Goal: Information Seeking & Learning: Learn about a topic

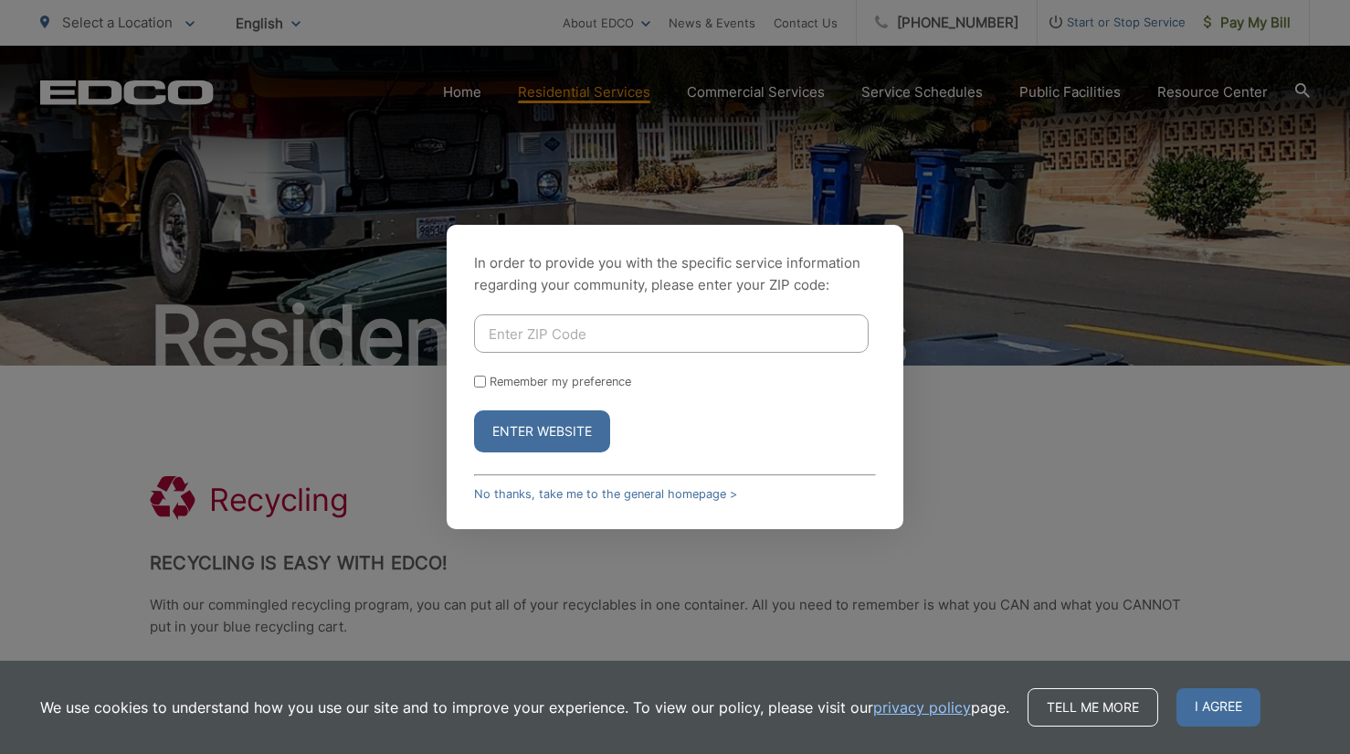
click at [586, 321] on input "Enter ZIP Code" at bounding box center [671, 333] width 395 height 38
type input "92083"
click at [531, 432] on button "Enter Website" at bounding box center [542, 431] width 136 height 42
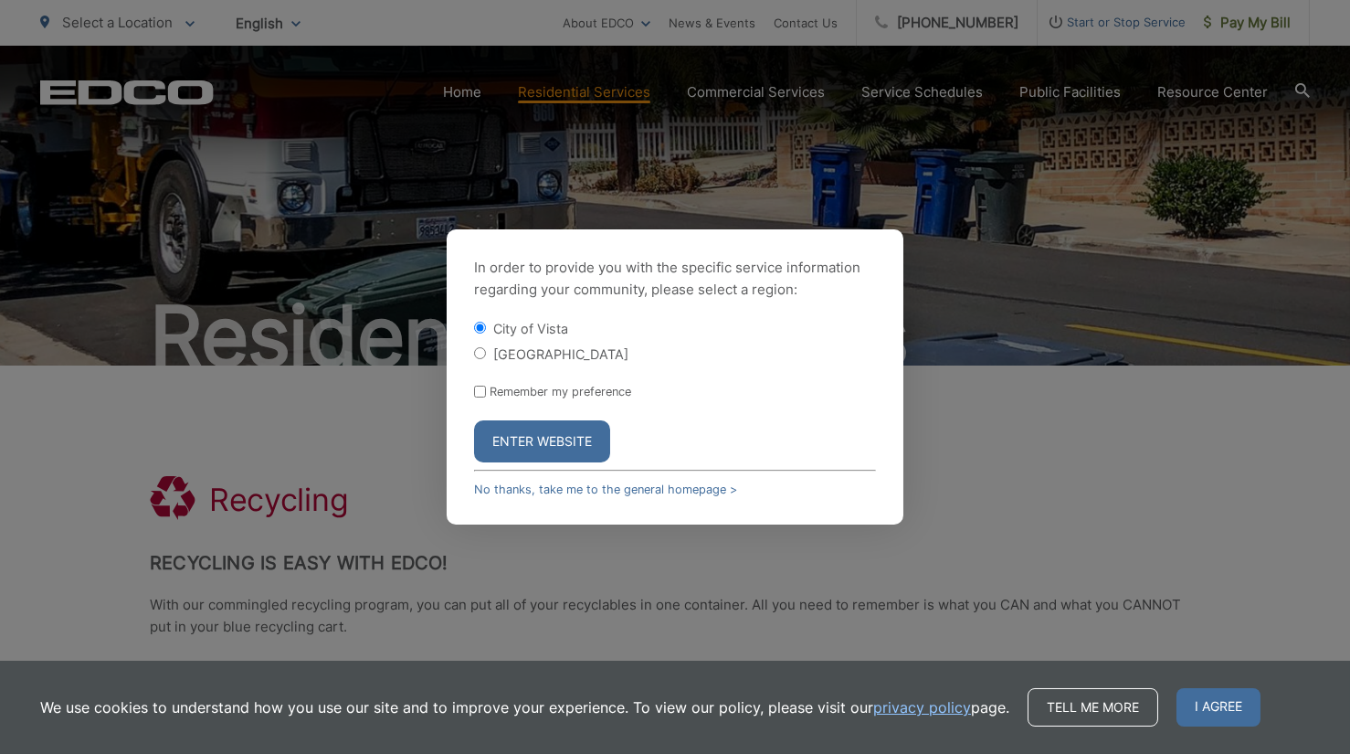
click at [545, 440] on button "Enter Website" at bounding box center [542, 441] width 136 height 42
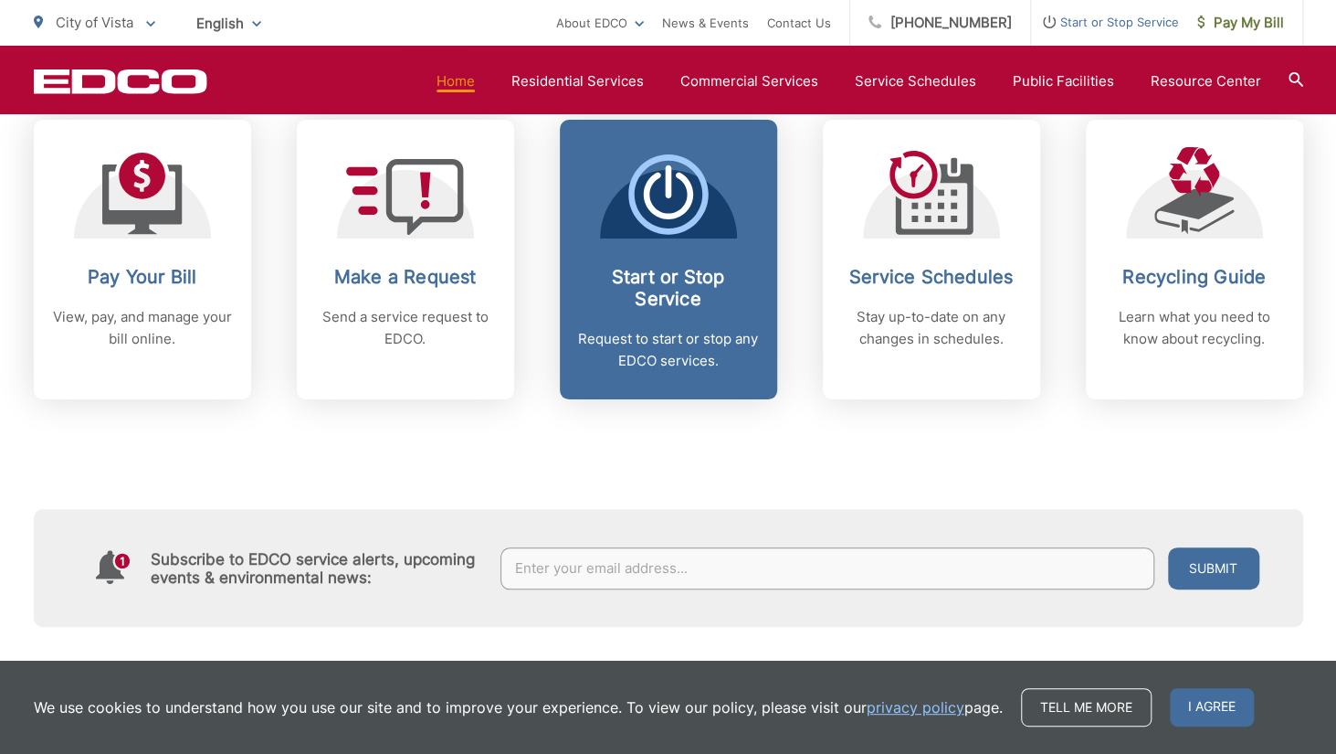
scroll to position [822, 0]
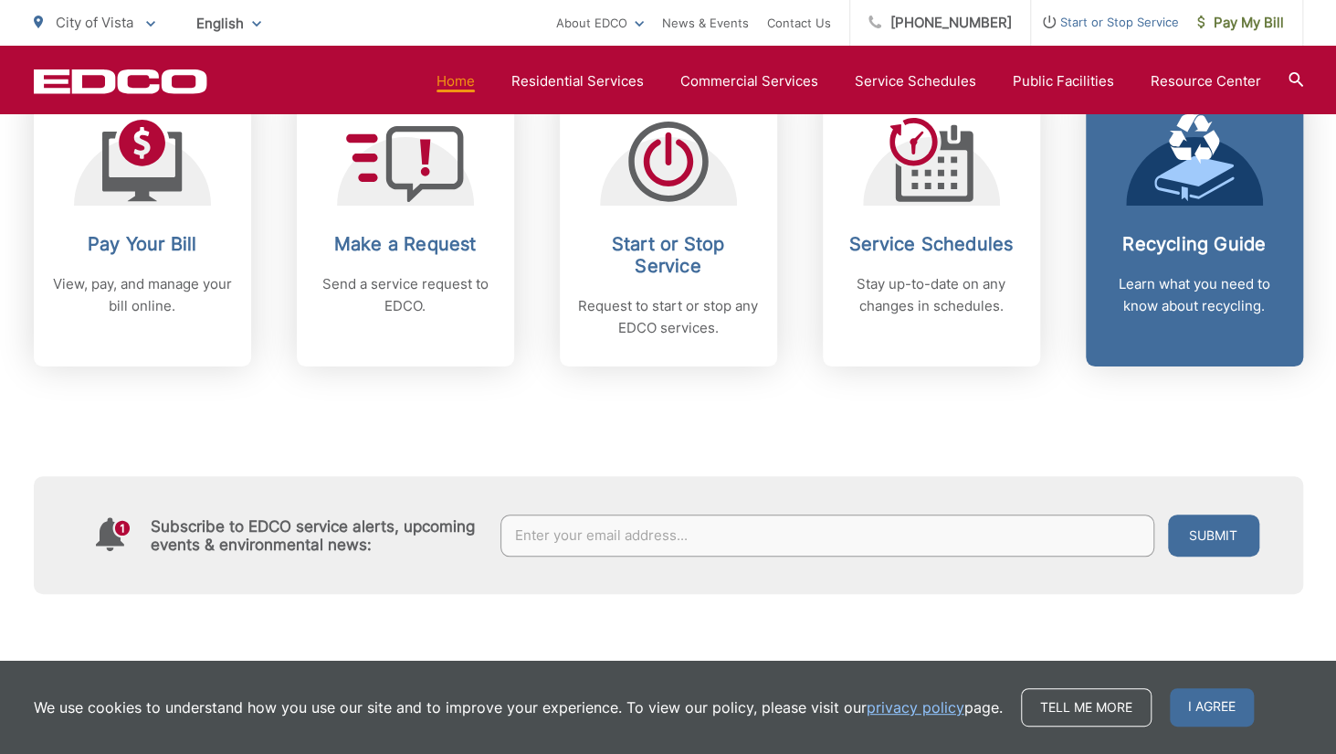
click at [1160, 260] on div "Recycling Guide Learn what you need to know about recycling." at bounding box center [1194, 275] width 181 height 84
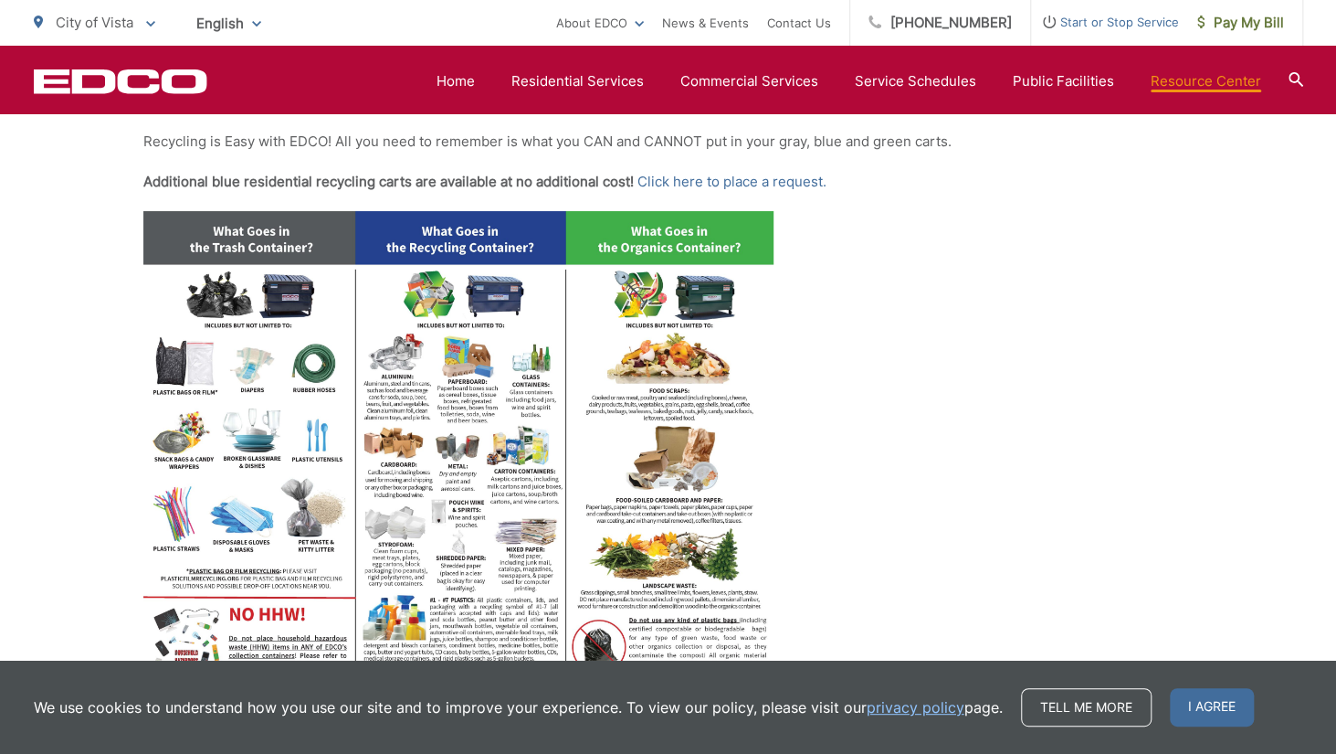
scroll to position [822, 0]
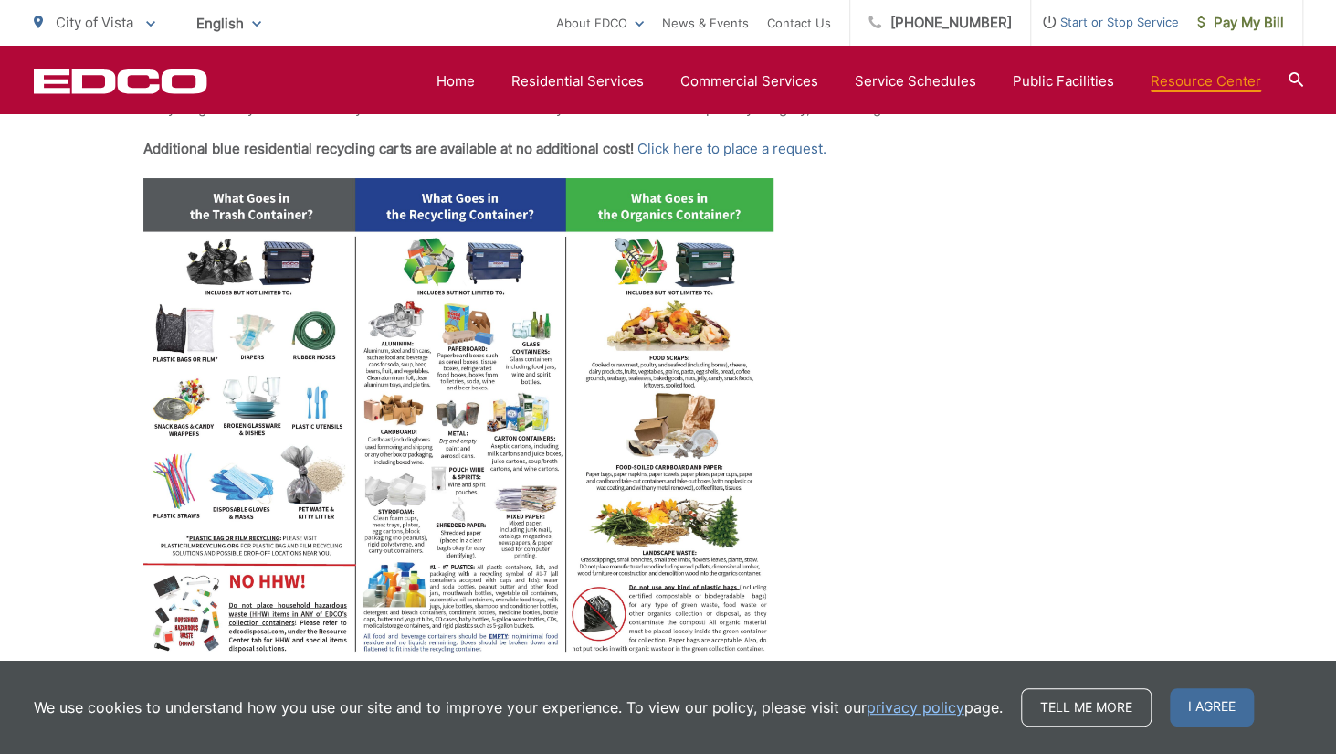
click at [440, 279] on img at bounding box center [458, 421] width 630 height 487
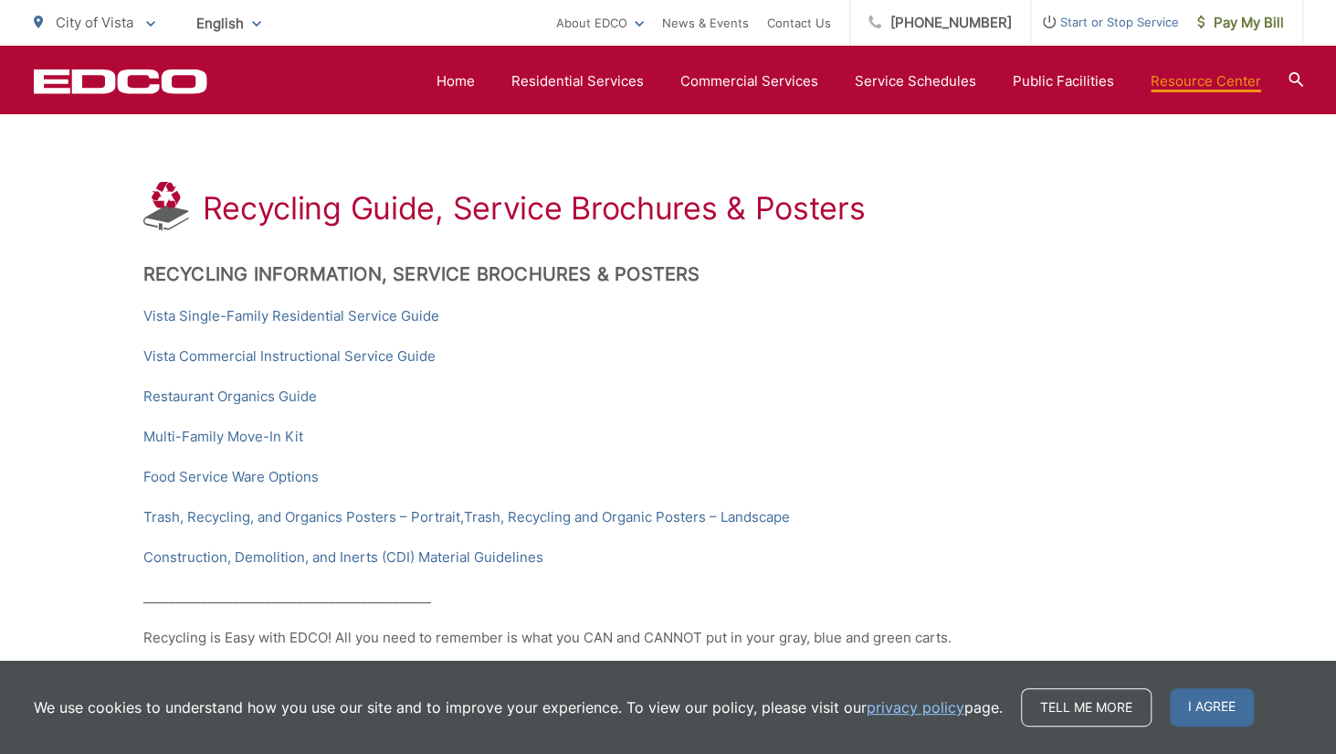
scroll to position [273, 0]
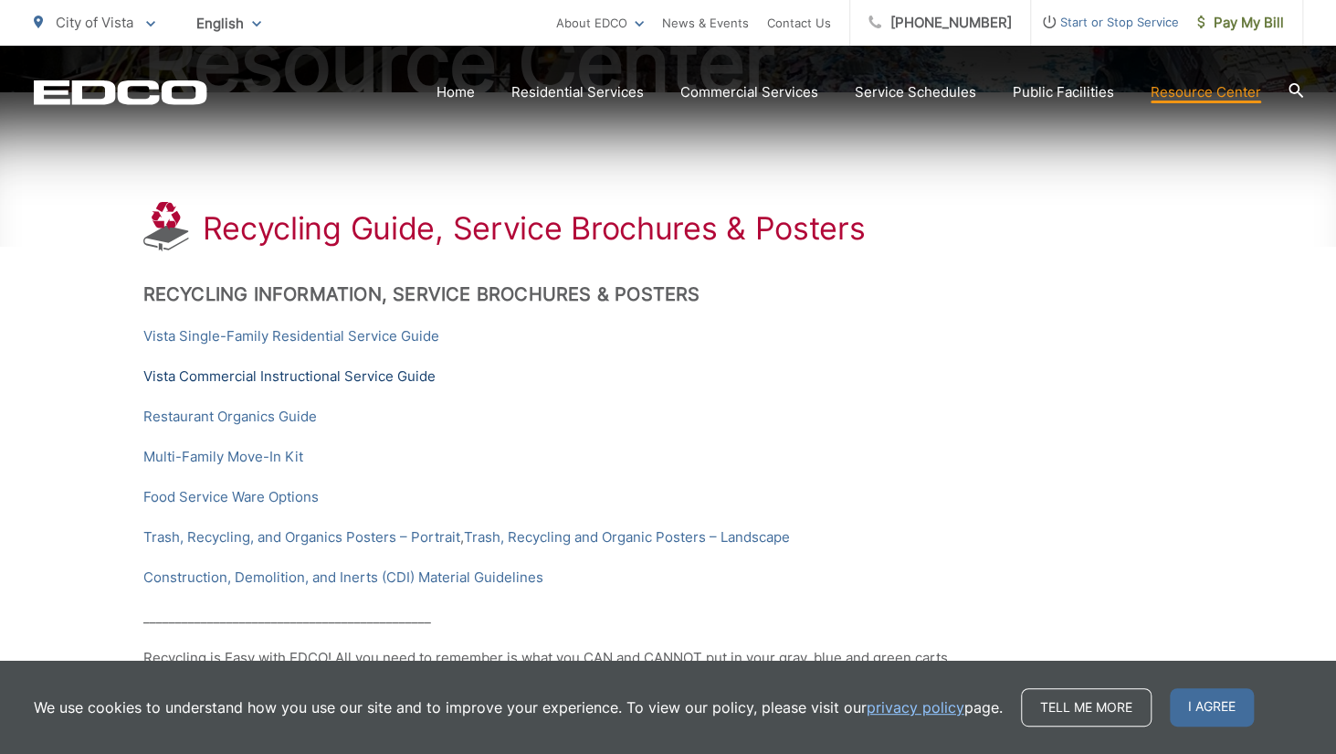
click at [309, 372] on link "Vista Commercial Instructional Service Guide" at bounding box center [289, 376] width 292 height 22
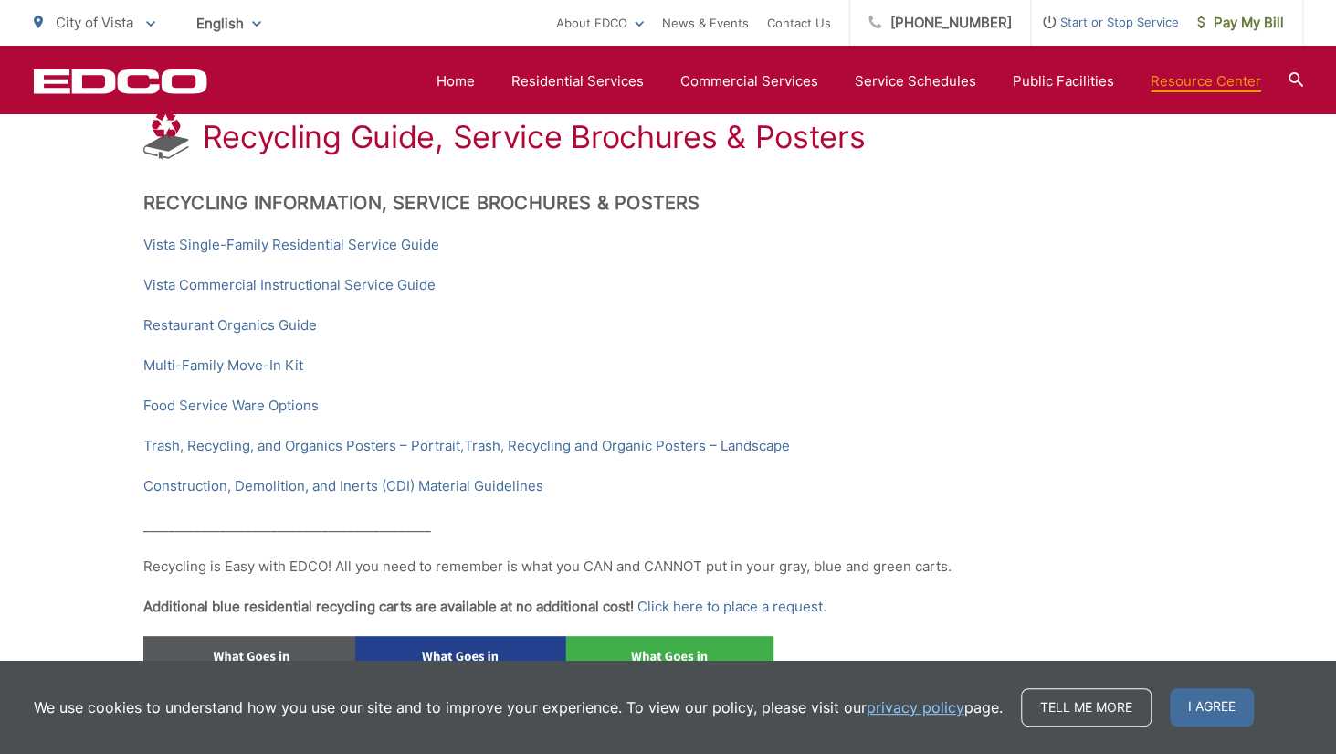
scroll to position [456, 0]
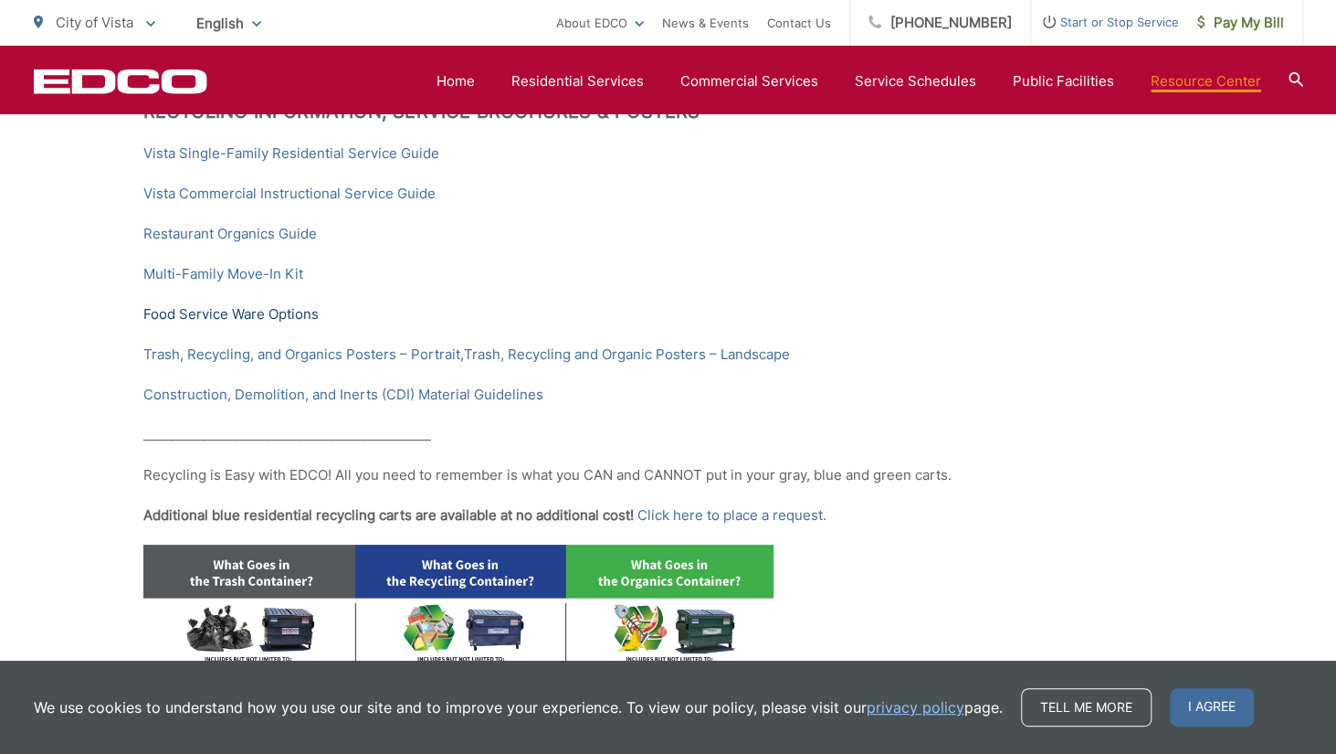
click at [214, 310] on link "Food Service Ware Options" at bounding box center [230, 314] width 175 height 22
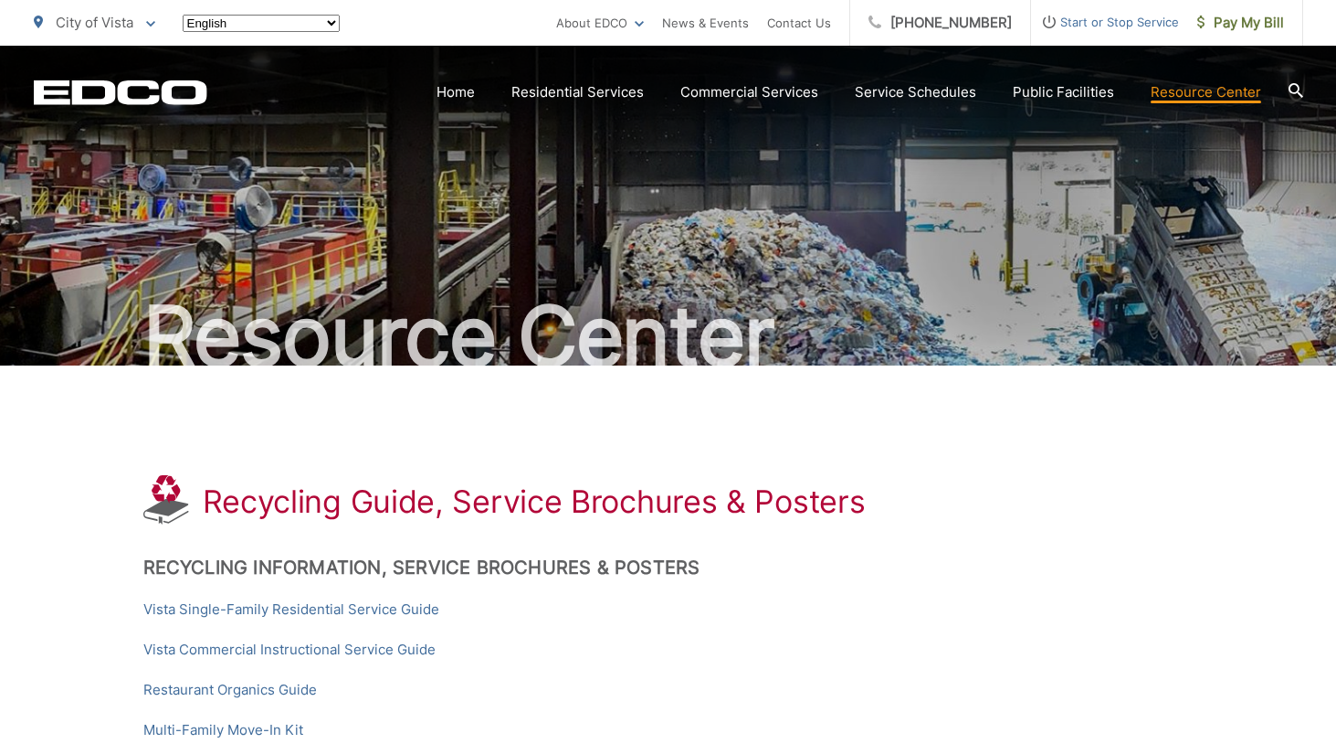
scroll to position [456, 0]
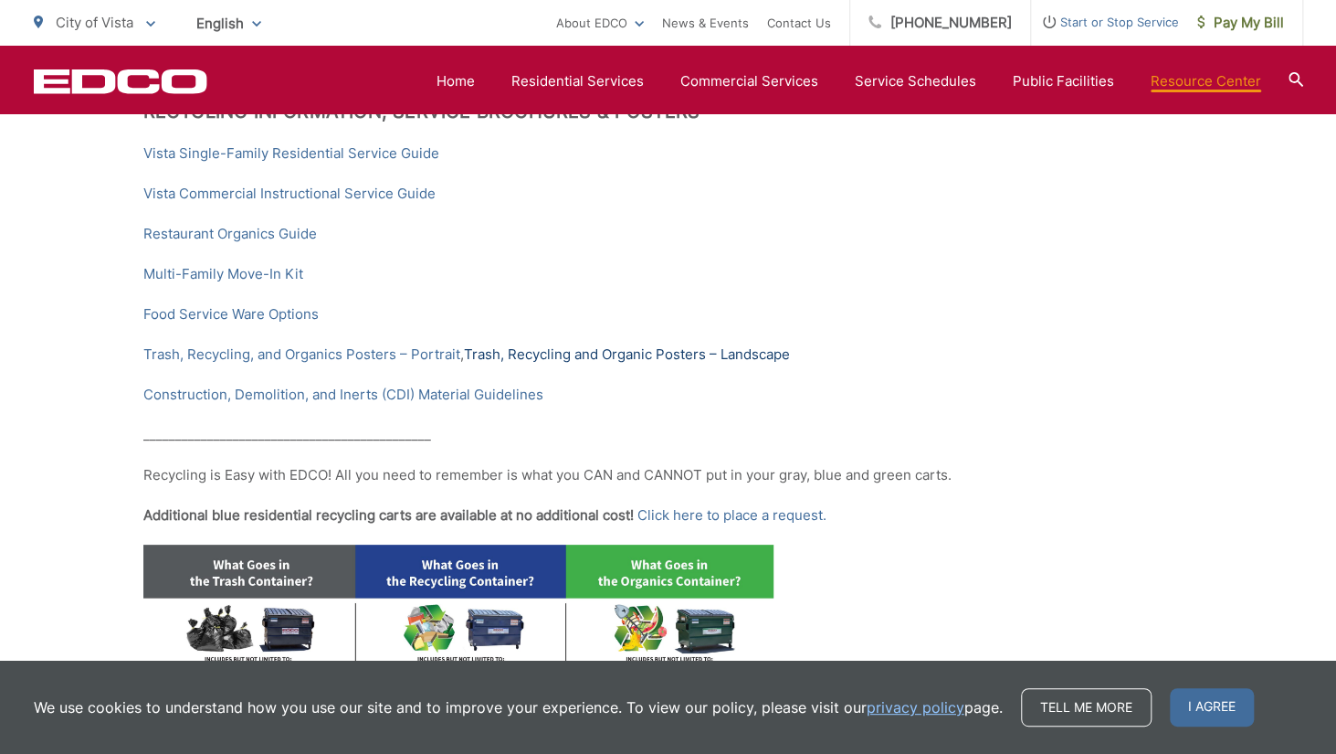
click at [490, 351] on link "Trash, Recycling and Organic Posters – Landscape" at bounding box center [627, 354] width 326 height 22
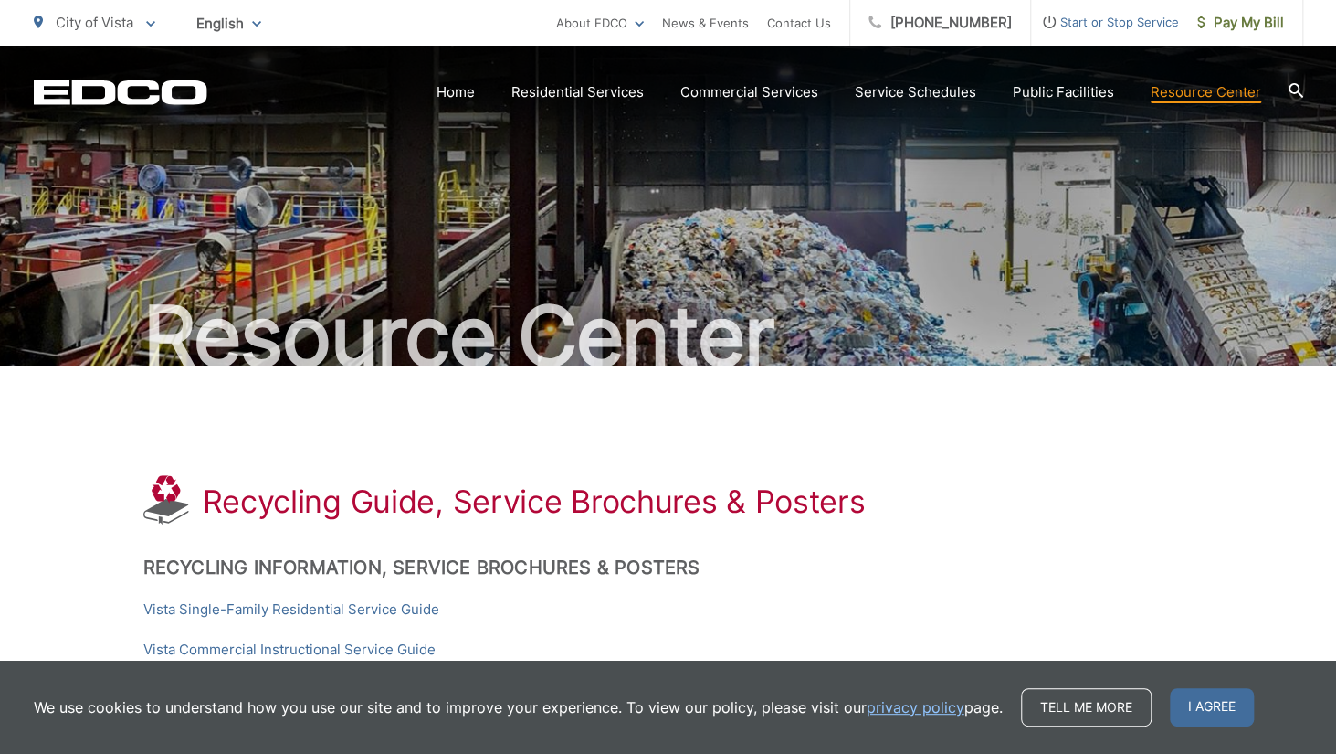
click at [1293, 90] on icon at bounding box center [1296, 90] width 15 height 15
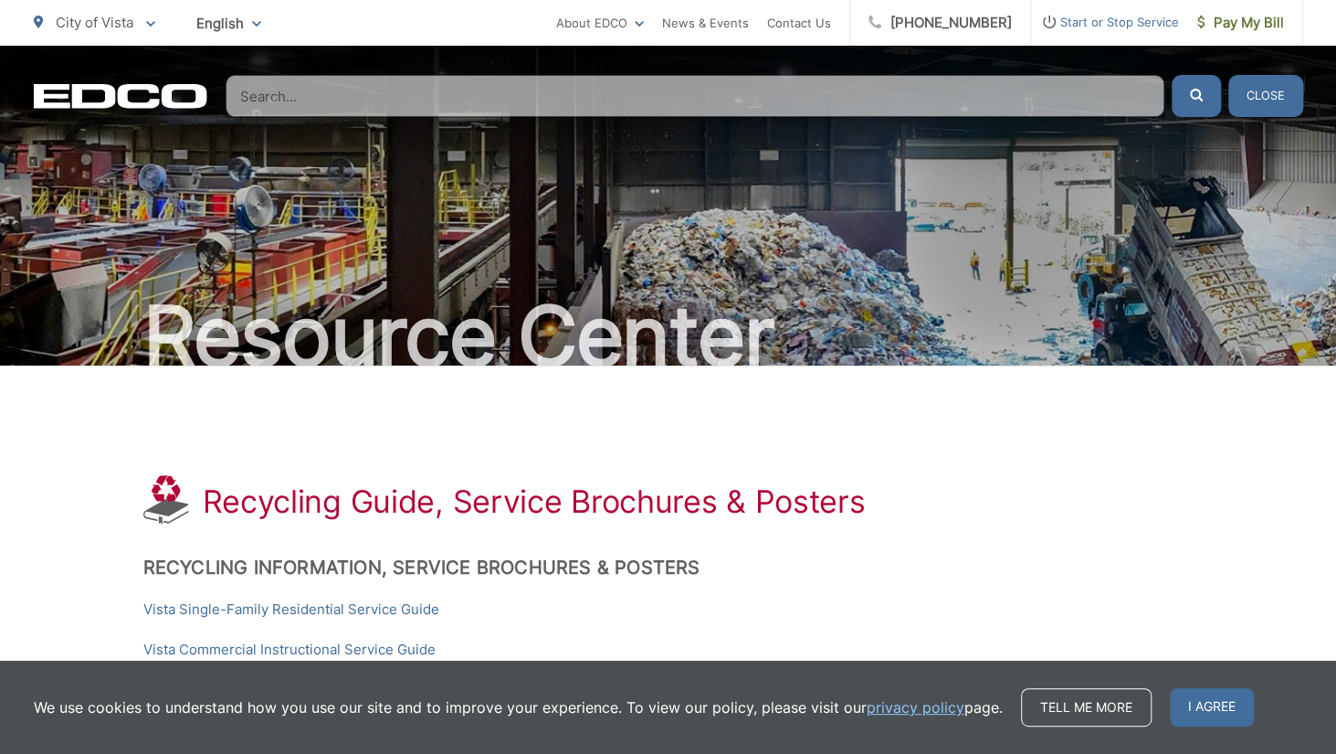
click at [274, 90] on input "Search" at bounding box center [695, 96] width 939 height 42
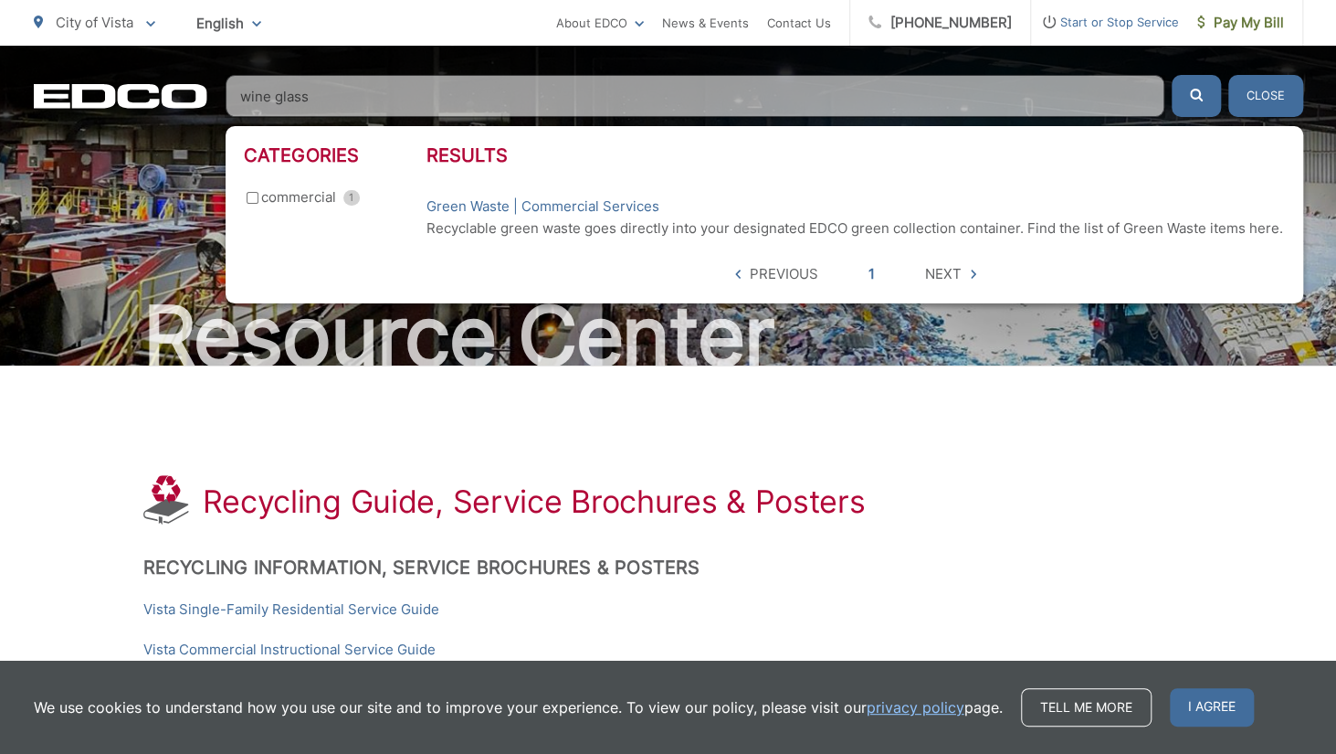
type input "wine glass"
click at [1172, 75] on button "submit" at bounding box center [1196, 96] width 49 height 42
click at [1194, 91] on icon "submit" at bounding box center [1196, 95] width 13 height 13
click at [1253, 101] on button "Close" at bounding box center [1265, 96] width 75 height 42
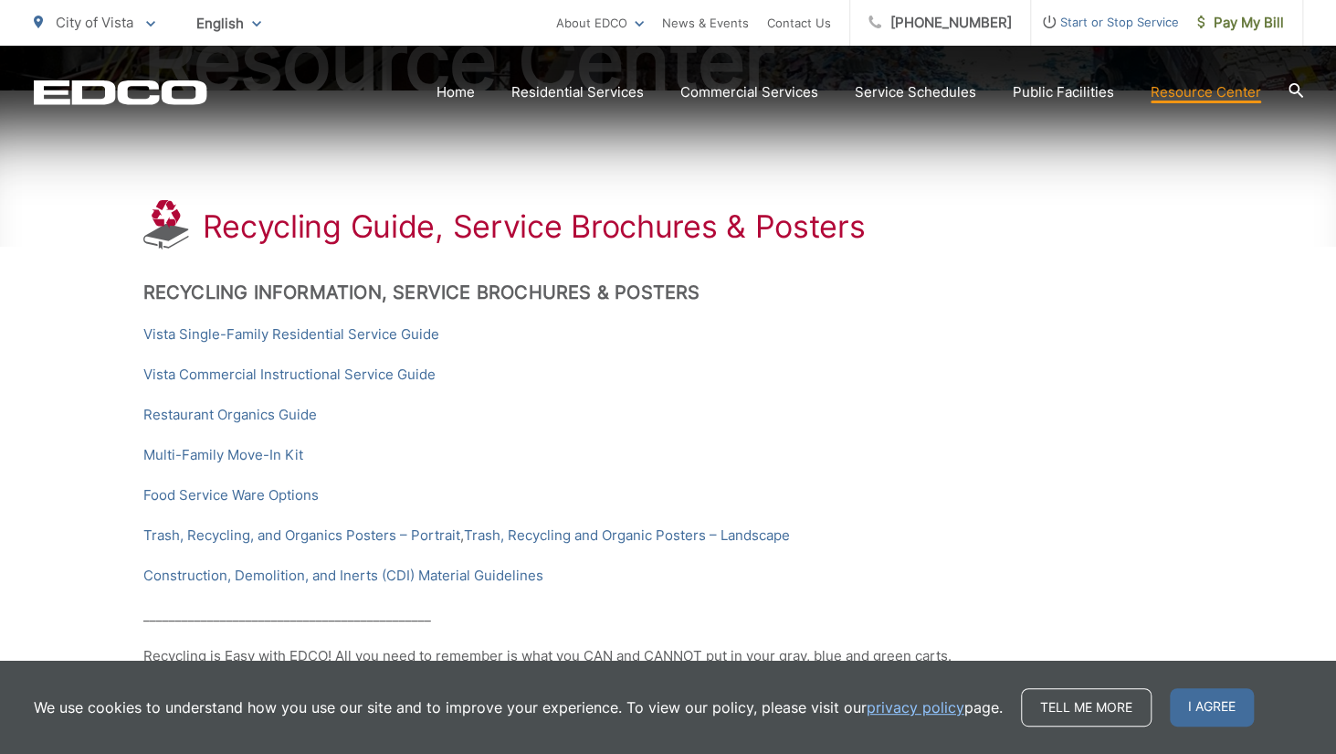
scroll to position [273, 0]
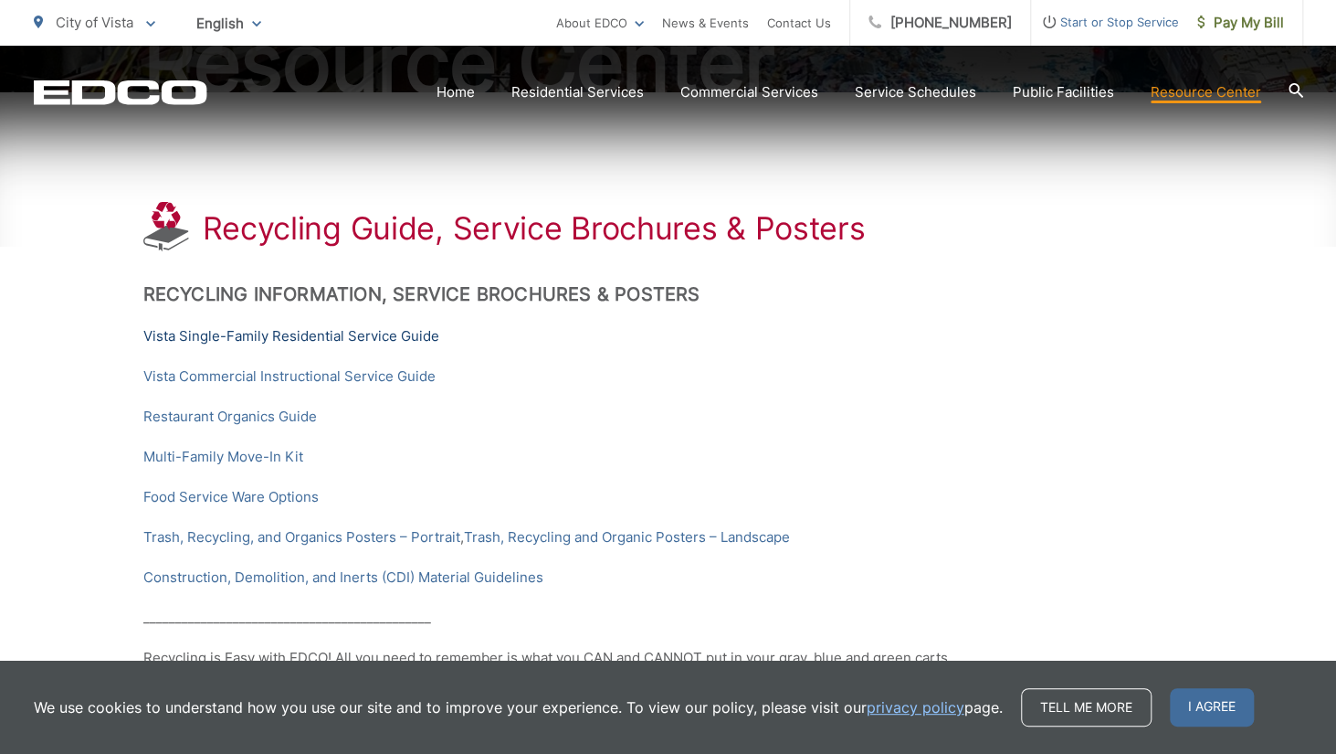
click at [381, 332] on link "Vista Single-Family Residential Service Guide" at bounding box center [291, 336] width 296 height 22
